Goal: Task Accomplishment & Management: Manage account settings

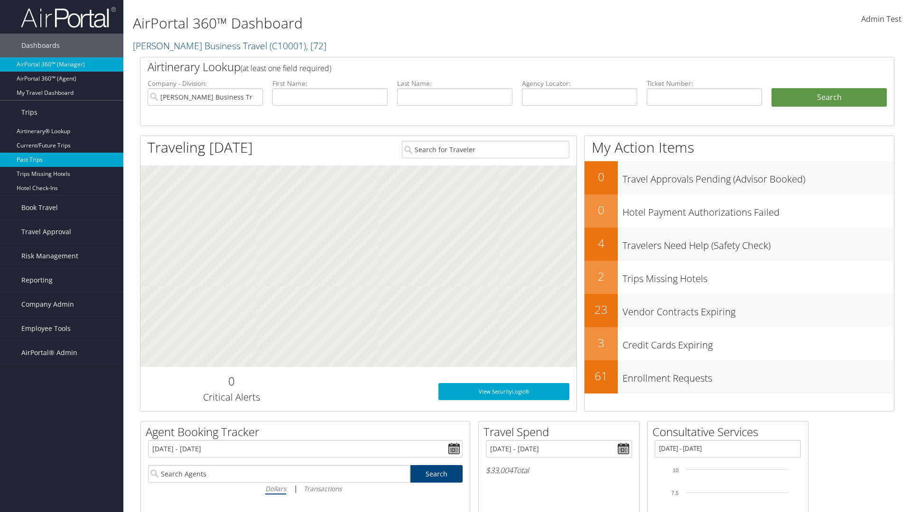
click at [62, 160] on link "Past Trips" at bounding box center [61, 160] width 123 height 14
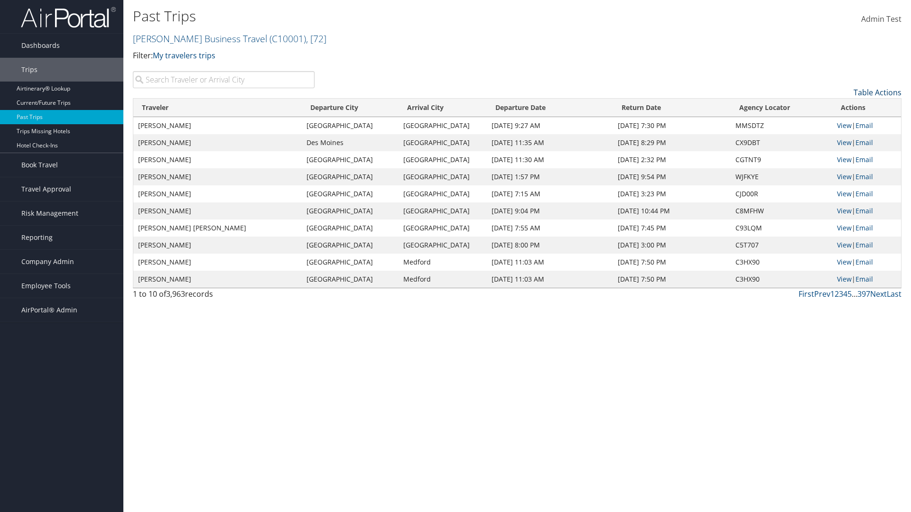
click at [877, 92] on link "Table Actions" at bounding box center [877, 92] width 48 height 10
click at [838, 123] on link "Column Visibility" at bounding box center [838, 123] width 125 height 16
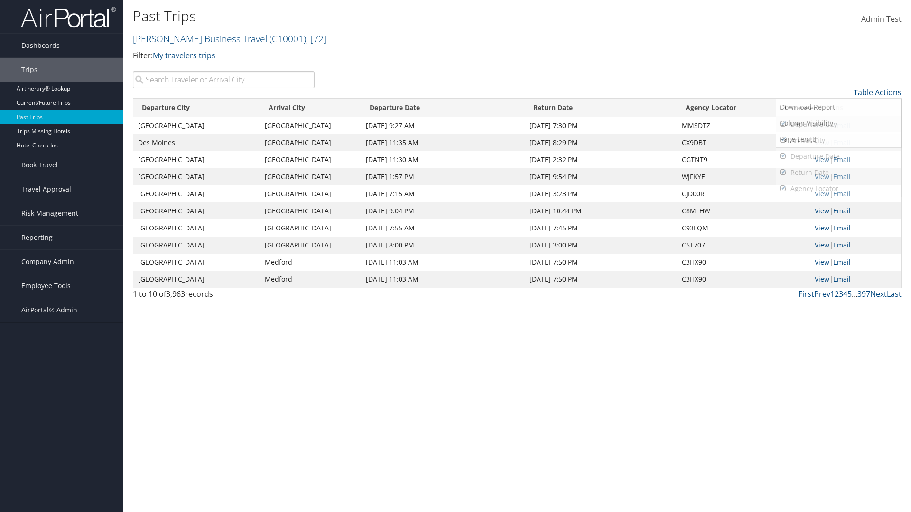
click at [838, 124] on link "Departure City" at bounding box center [838, 124] width 125 height 16
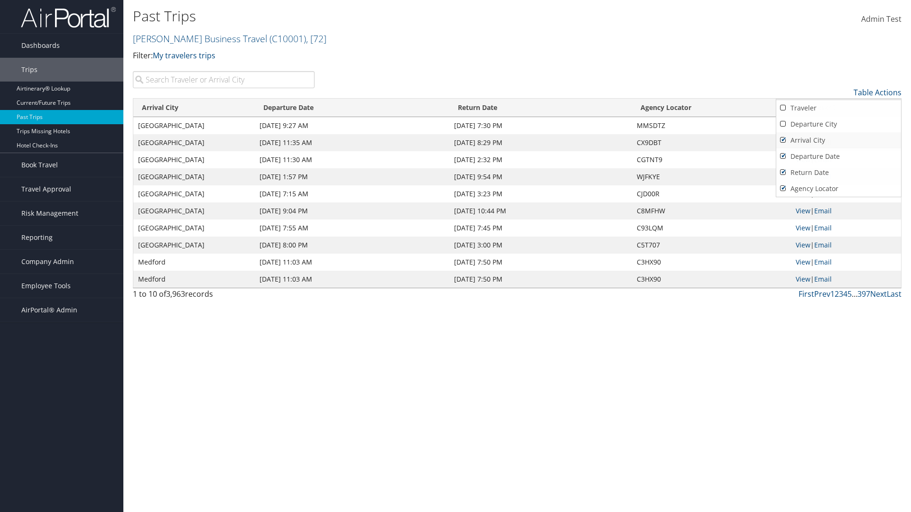
click at [838, 140] on link "Arrival City" at bounding box center [838, 140] width 125 height 16
click at [838, 157] on link "Departure Date" at bounding box center [838, 156] width 125 height 16
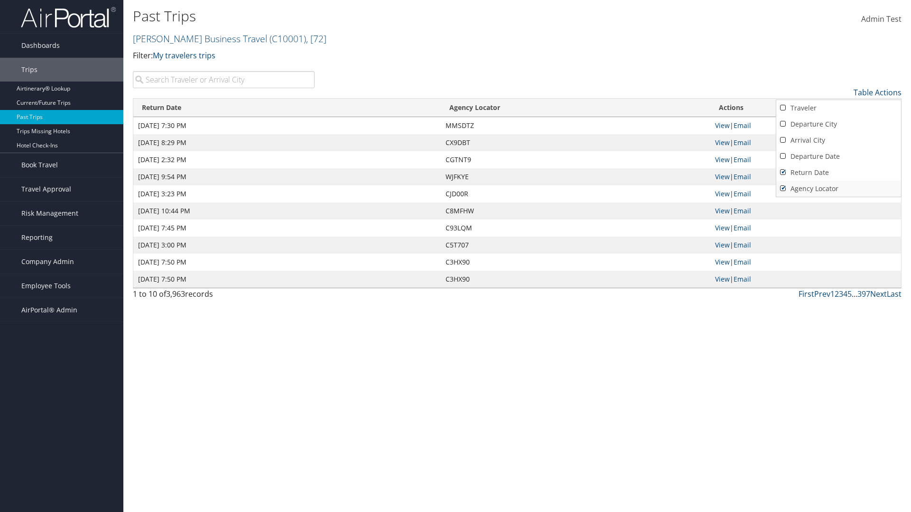
click at [838, 173] on link "Return Date" at bounding box center [838, 173] width 125 height 16
click at [838, 189] on link "Agency Locator" at bounding box center [838, 189] width 125 height 16
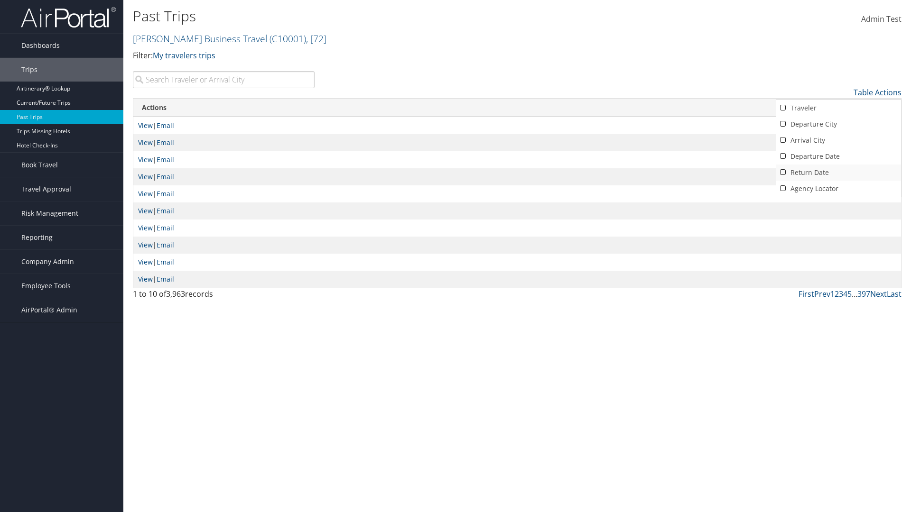
click at [838, 189] on link "Agency Locator" at bounding box center [838, 189] width 125 height 16
click at [838, 173] on link "Return Date" at bounding box center [838, 173] width 125 height 16
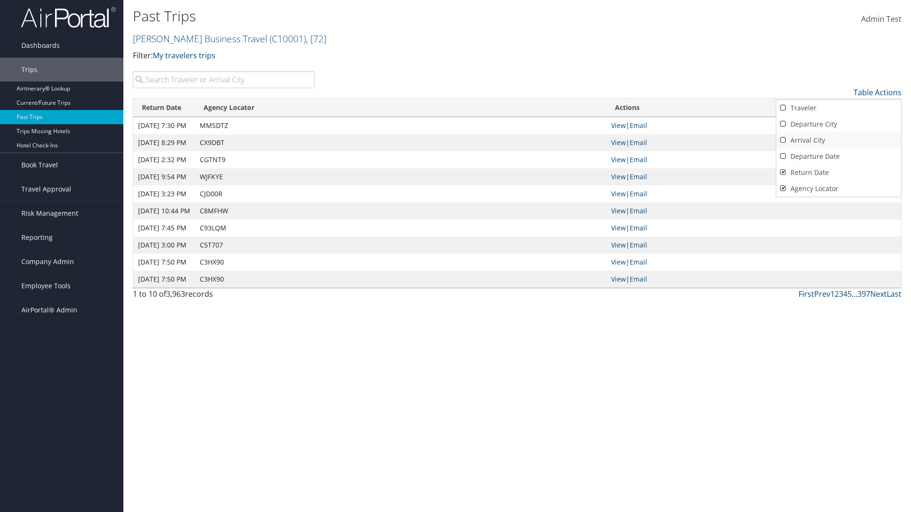
click at [838, 157] on link "Departure Date" at bounding box center [838, 156] width 125 height 16
click at [838, 140] on link "Arrival City" at bounding box center [838, 140] width 125 height 16
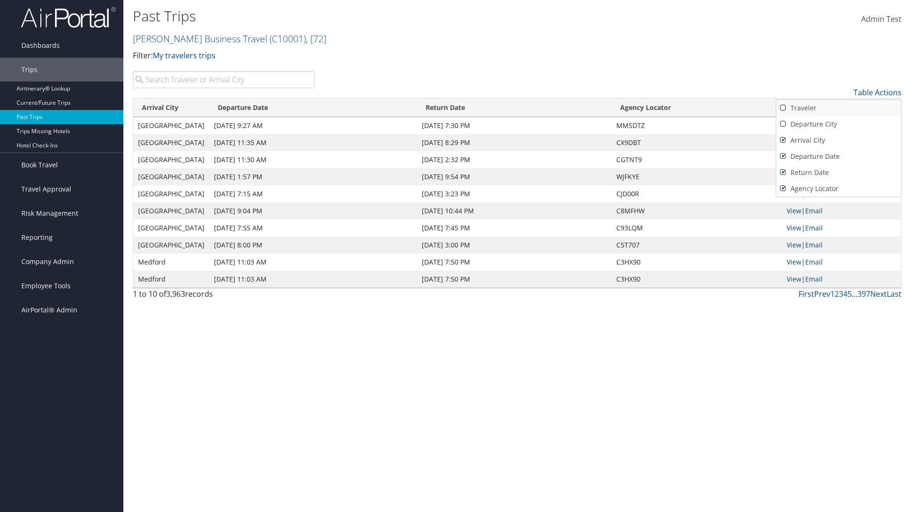
click at [838, 124] on link "Departure City" at bounding box center [838, 124] width 125 height 16
click at [838, 108] on link "Traveler" at bounding box center [838, 108] width 125 height 16
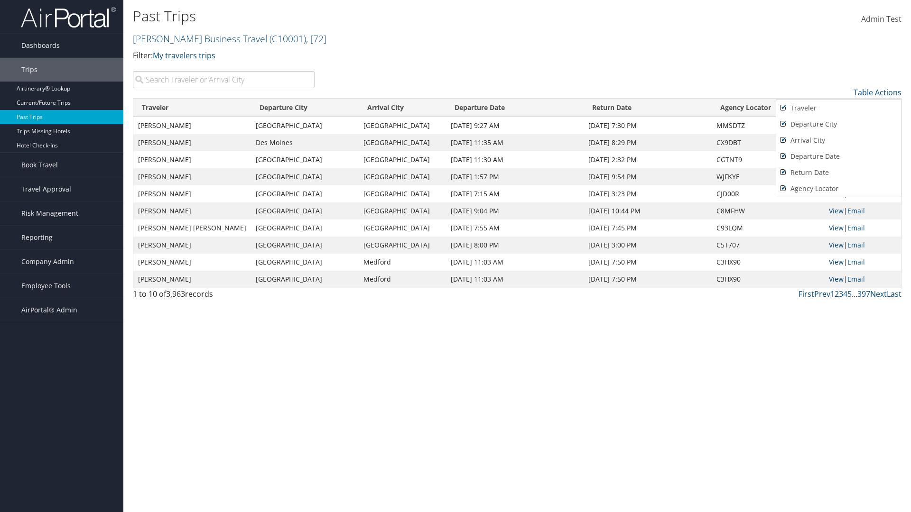
click at [455, 256] on div at bounding box center [455, 256] width 911 height 512
click at [877, 92] on link "Table Actions" at bounding box center [877, 92] width 48 height 10
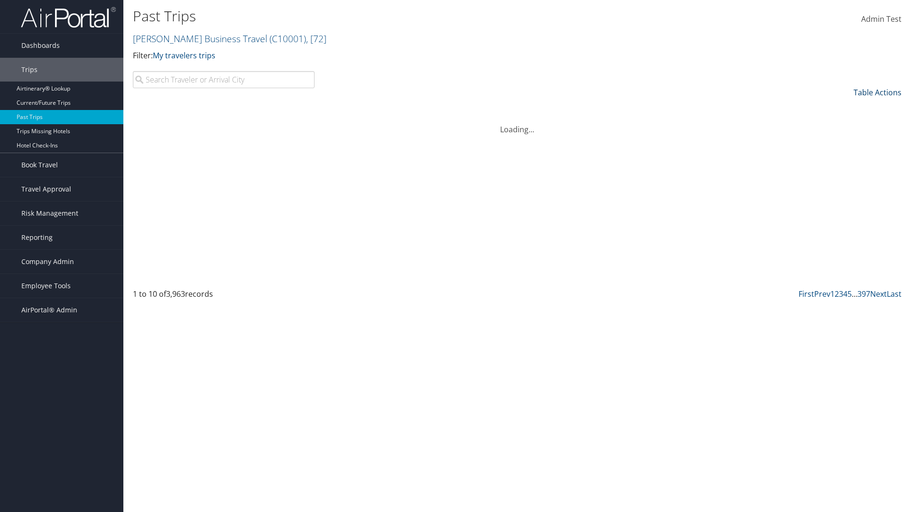
click at [877, 92] on link "Table Actions" at bounding box center [877, 92] width 48 height 10
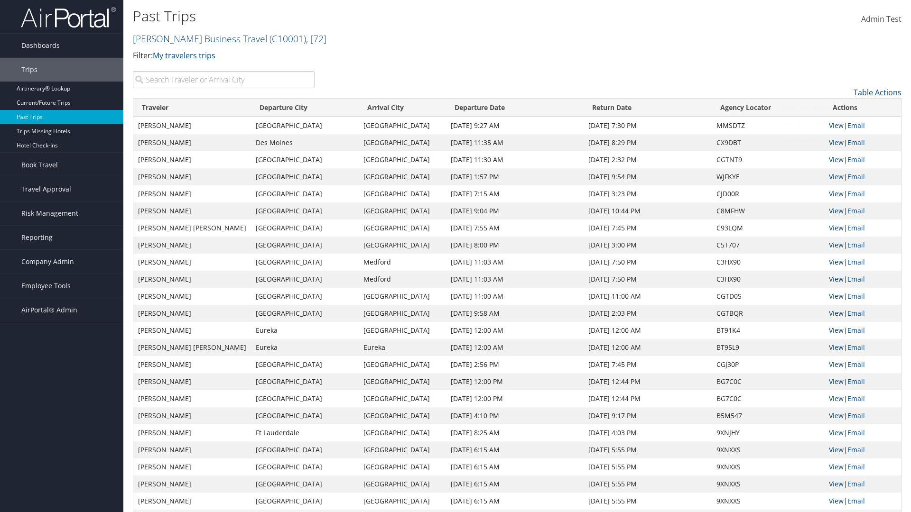
click at [838, 139] on link "Page Length" at bounding box center [838, 139] width 125 height 16
click at [838, 140] on link "50" at bounding box center [838, 140] width 125 height 16
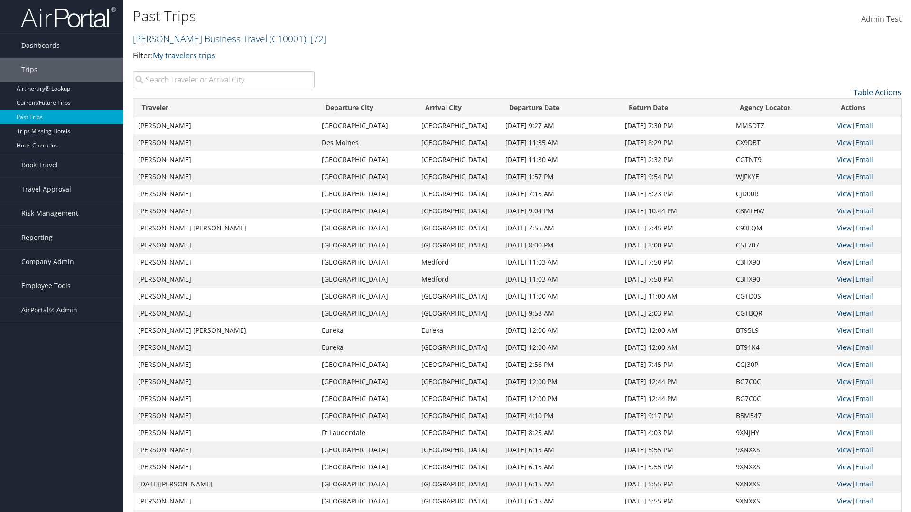
click at [877, 92] on link "Table Actions" at bounding box center [877, 92] width 48 height 10
click at [838, 139] on link "Page Length" at bounding box center [838, 139] width 125 height 16
click at [838, 157] on link "100" at bounding box center [838, 156] width 125 height 16
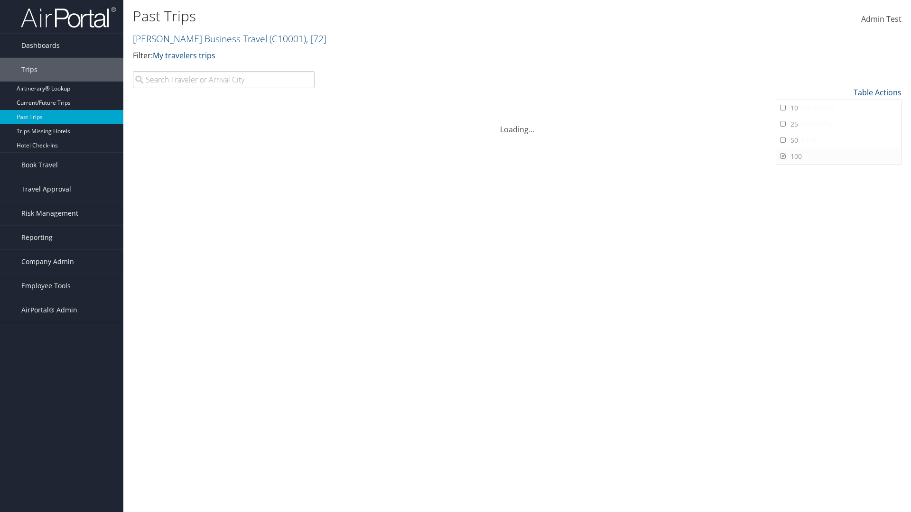
scroll to position [87, 0]
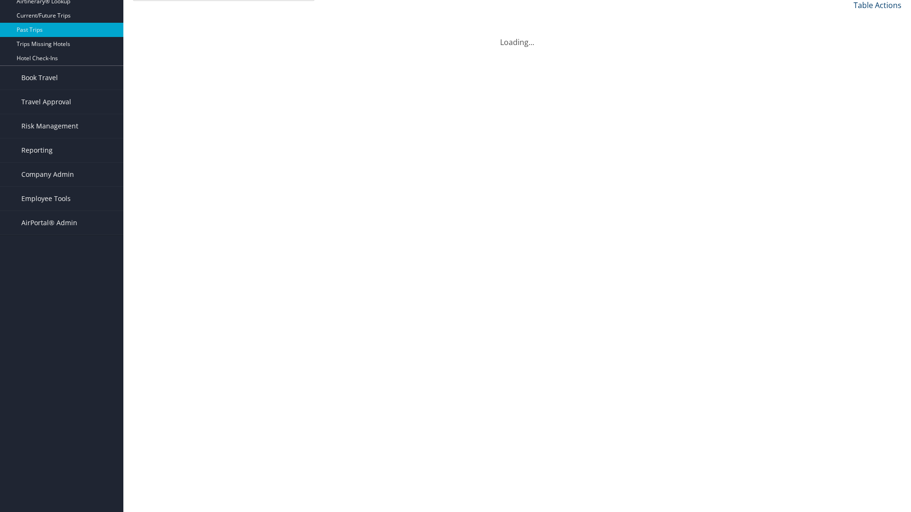
click at [877, 10] on link "Table Actions" at bounding box center [877, 5] width 48 height 10
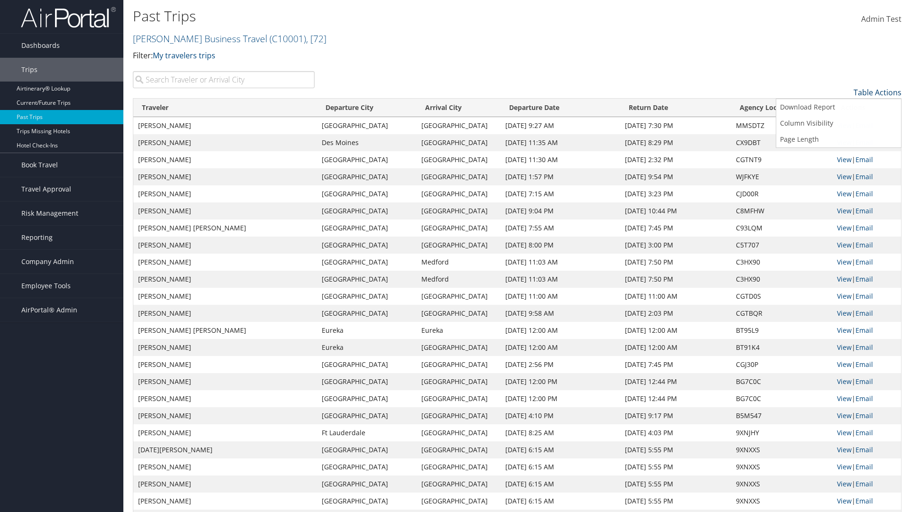
scroll to position [0, 0]
